Goal: Transaction & Acquisition: Purchase product/service

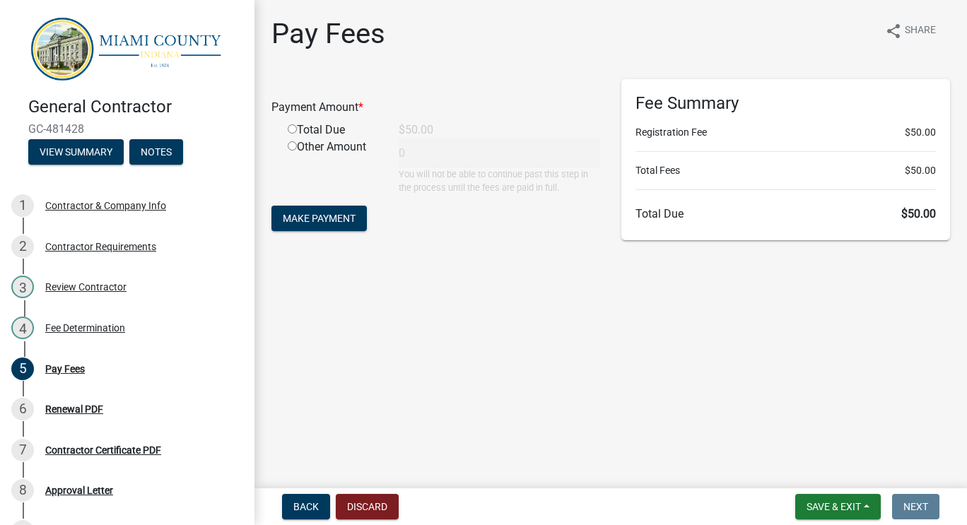
click at [312, 135] on div "Total Due" at bounding box center [332, 130] width 111 height 17
click at [307, 126] on div "Total Due" at bounding box center [332, 130] width 111 height 17
click at [292, 131] on input "radio" at bounding box center [292, 128] width 9 height 9
radio input "true"
type input "50"
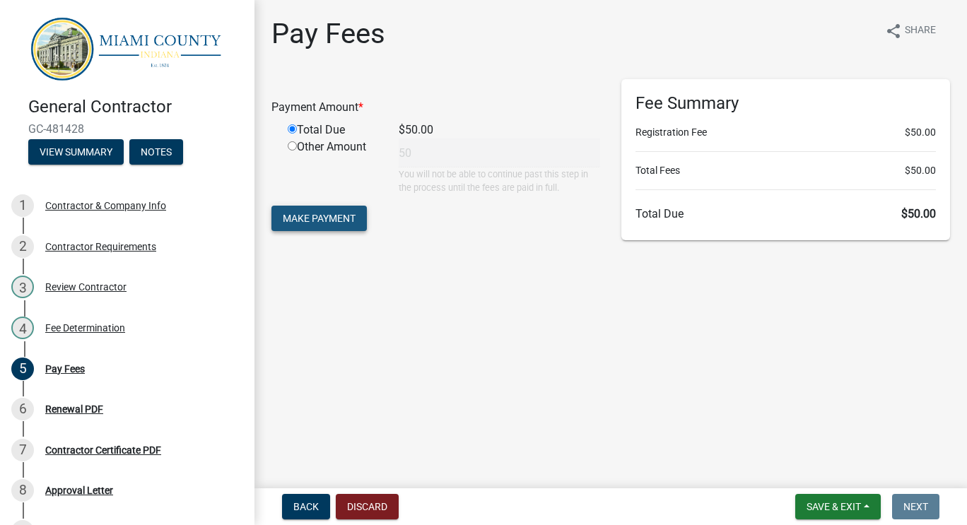
click at [314, 223] on span "Make Payment" at bounding box center [319, 218] width 73 height 11
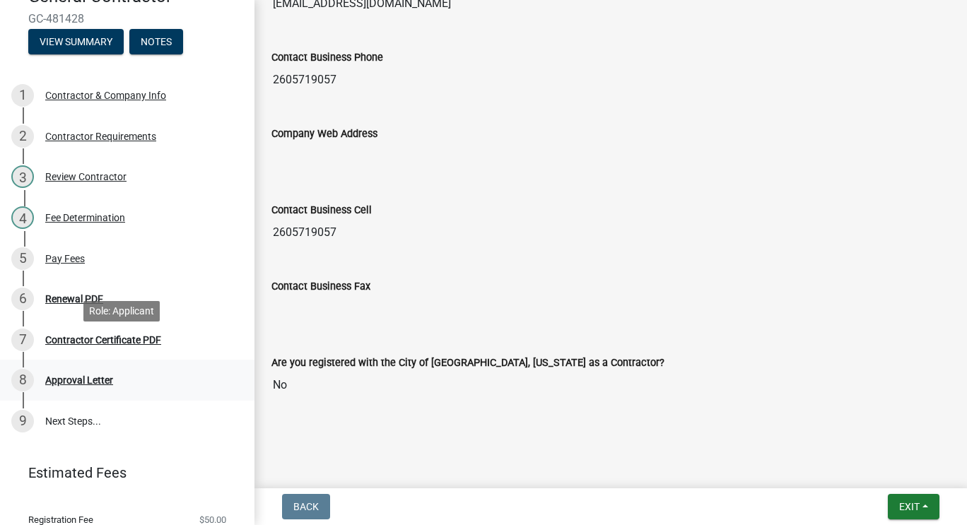
scroll to position [155, 0]
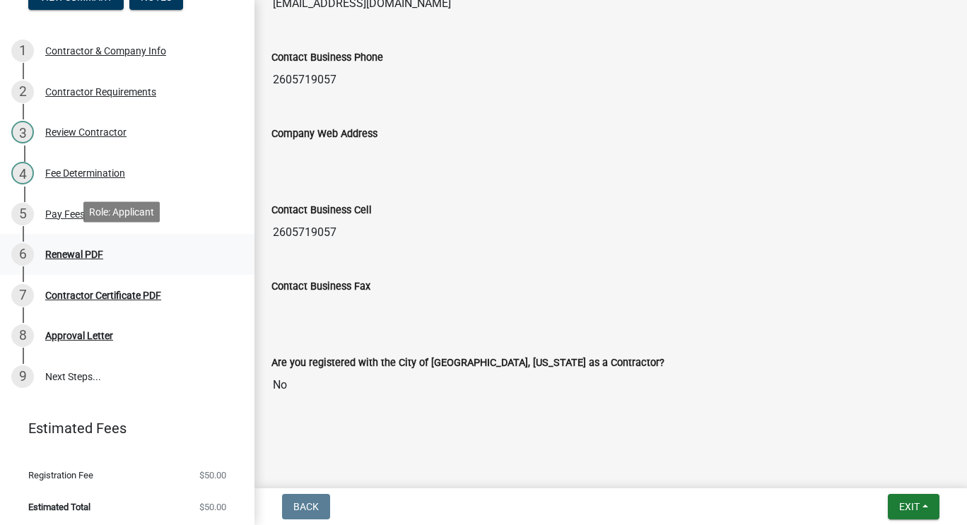
click at [76, 254] on div "Renewal PDF" at bounding box center [74, 254] width 58 height 10
click at [925, 514] on button "Exit" at bounding box center [913, 506] width 52 height 25
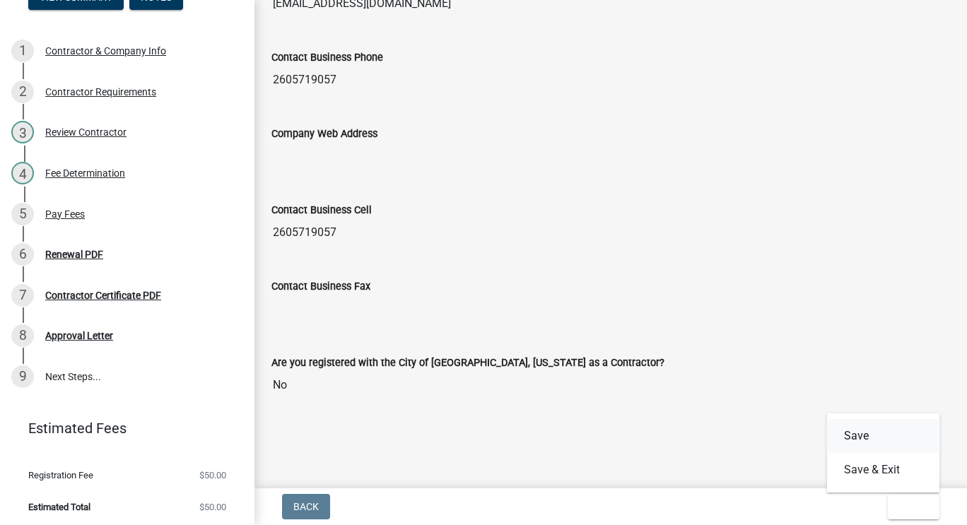
click at [874, 443] on button "Save" at bounding box center [883, 436] width 113 height 34
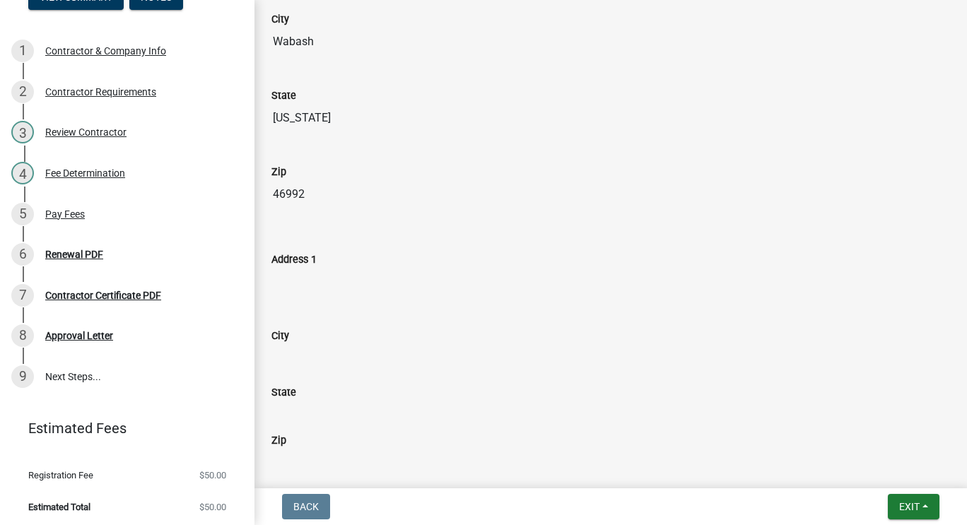
scroll to position [1030, 0]
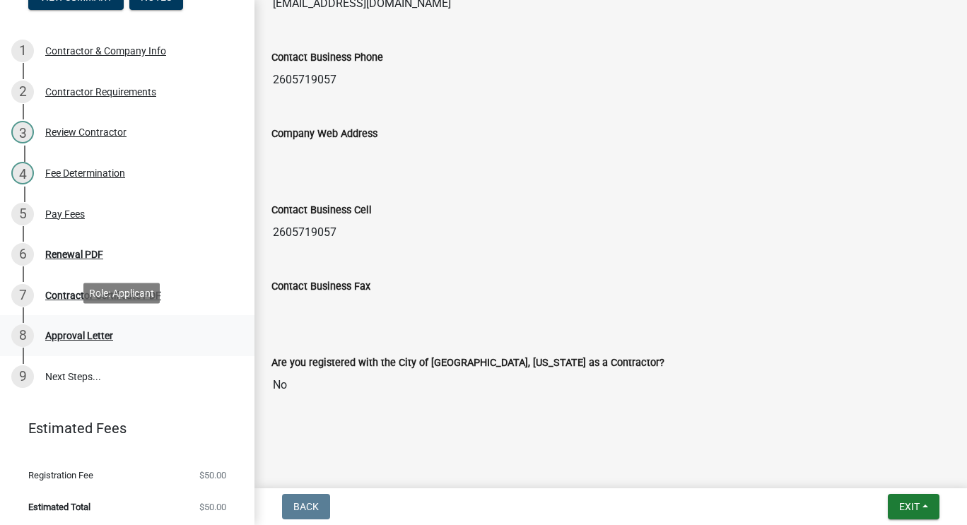
click at [82, 326] on div "8 Approval Letter" at bounding box center [121, 335] width 220 height 23
click at [88, 298] on div "7 Contractor Certificate PDF" at bounding box center [121, 295] width 220 height 23
click at [89, 244] on div "6 Renewal PDF" at bounding box center [121, 254] width 220 height 23
click at [96, 227] on link "5 Pay Fees" at bounding box center [127, 214] width 254 height 41
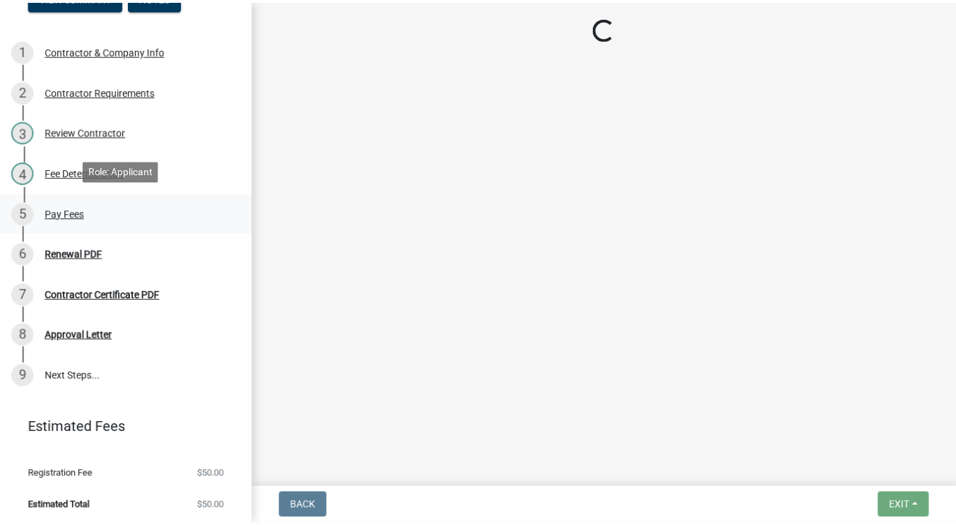
scroll to position [0, 0]
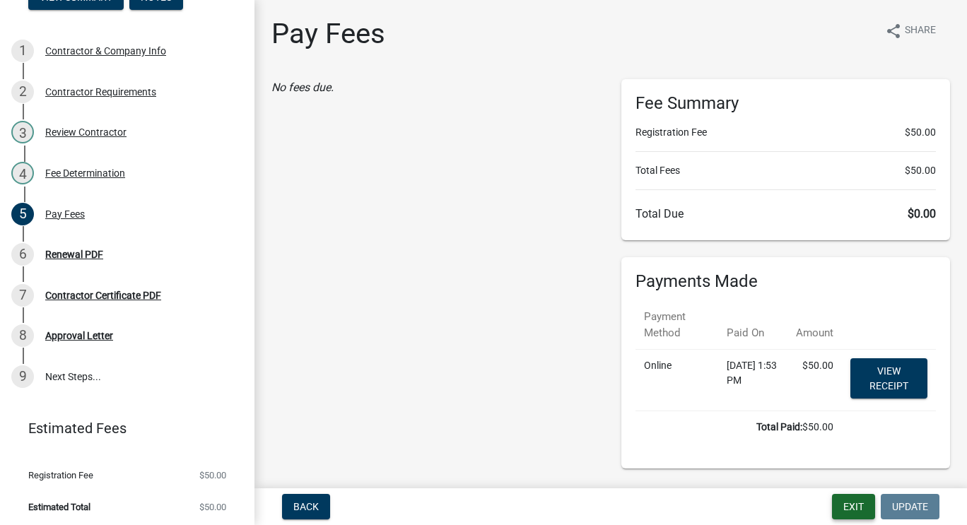
click at [845, 502] on button "Exit" at bounding box center [853, 506] width 43 height 25
